Goal: Task Accomplishment & Management: Use online tool/utility

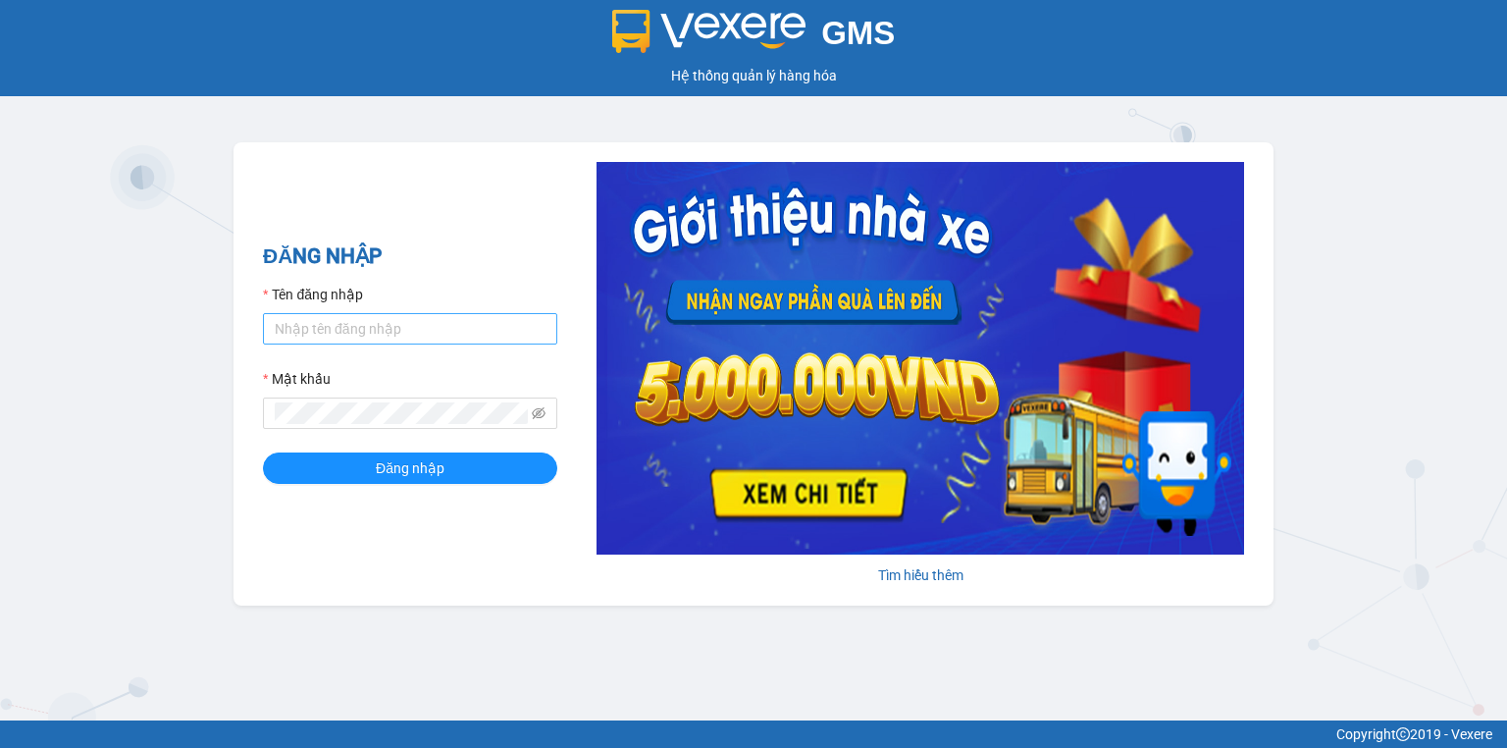
click at [414, 313] on input "Tên đăng nhập" at bounding box center [410, 328] width 294 height 31
click at [451, 332] on input "phuongtram.lienhung" at bounding box center [410, 328] width 294 height 31
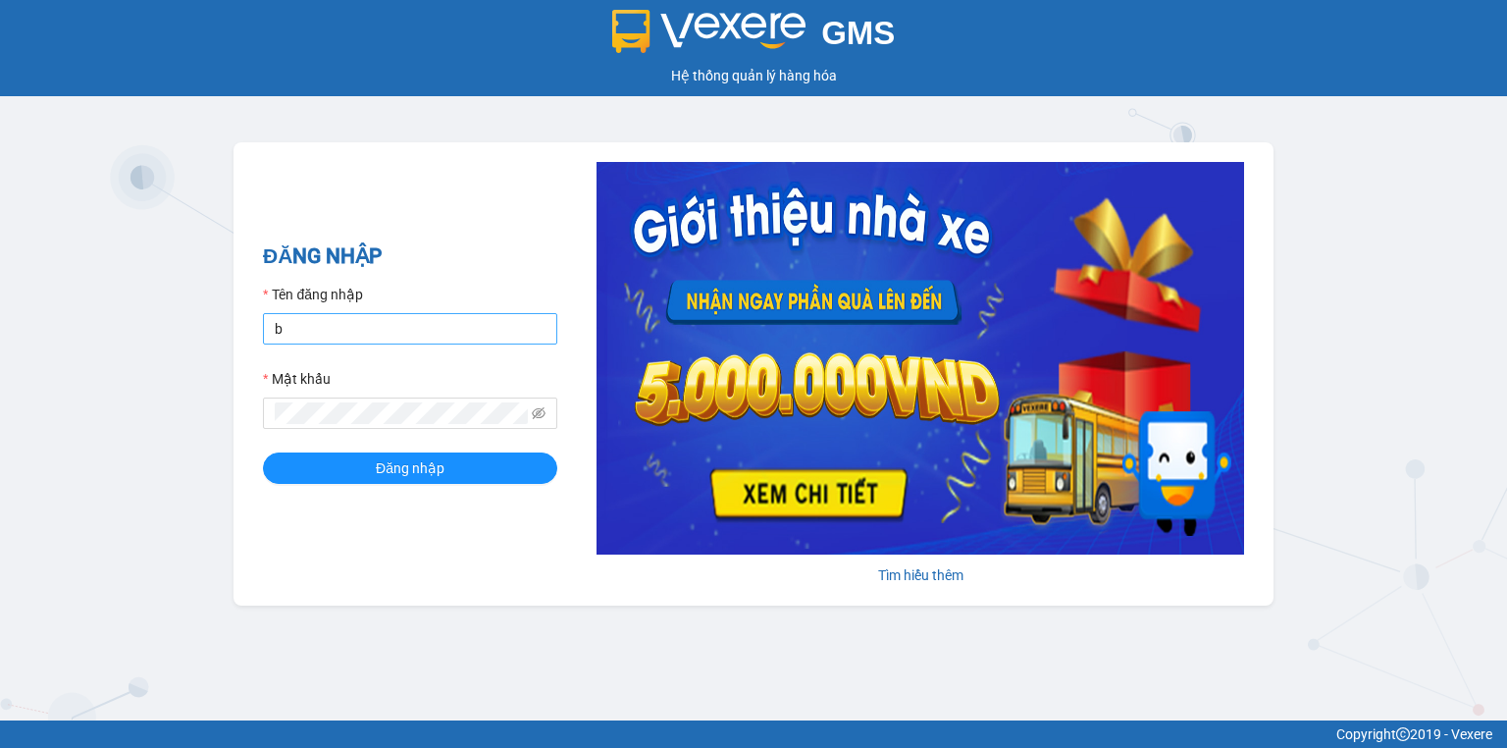
type input "baoquyen.lienhung"
click at [263, 452] on button "Đăng nhập" at bounding box center [410, 467] width 294 height 31
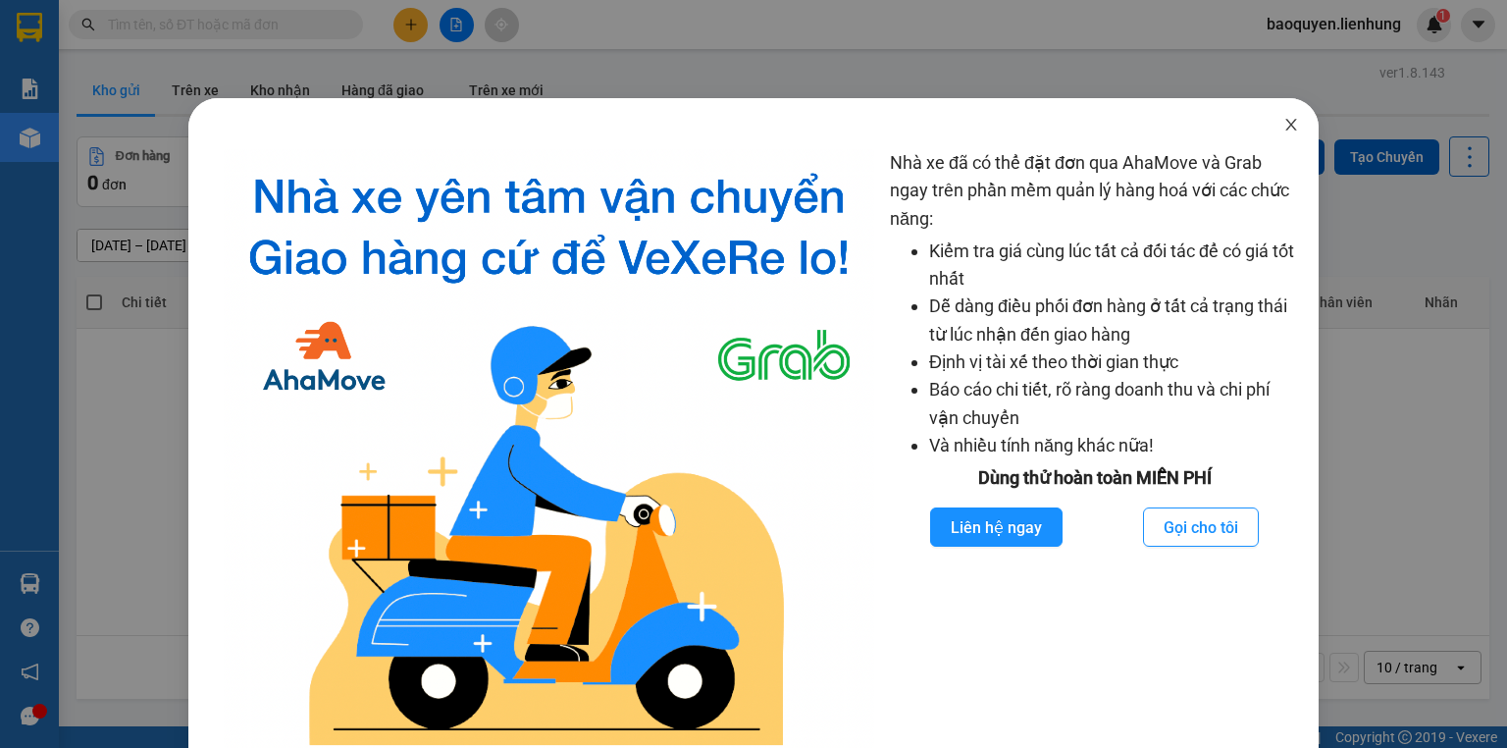
click at [1285, 127] on icon "close" at bounding box center [1292, 125] width 16 height 16
